Goal: Find contact information: Find phone

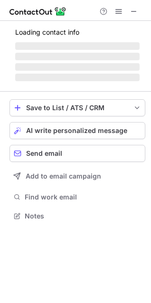
scroll to position [207, 151]
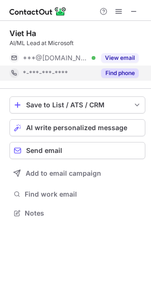
click at [128, 74] on button "Find phone" at bounding box center [120, 72] width 38 height 9
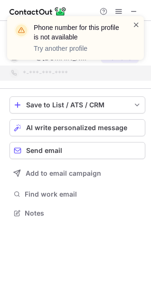
click at [133, 21] on span at bounding box center [137, 24] width 8 height 9
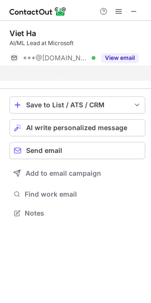
click at [133, 11] on div "Phone number for this profile is not available Try another profile" at bounding box center [76, 42] width 152 height 70
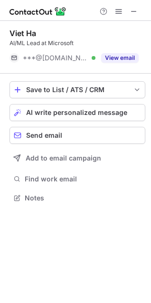
scroll to position [191, 151]
click at [133, 11] on div "Phone number for this profile is not available Try another profile" at bounding box center [76, 42] width 152 height 70
click at [133, 11] on span at bounding box center [134, 12] width 8 height 8
